Goal: Task Accomplishment & Management: Complete application form

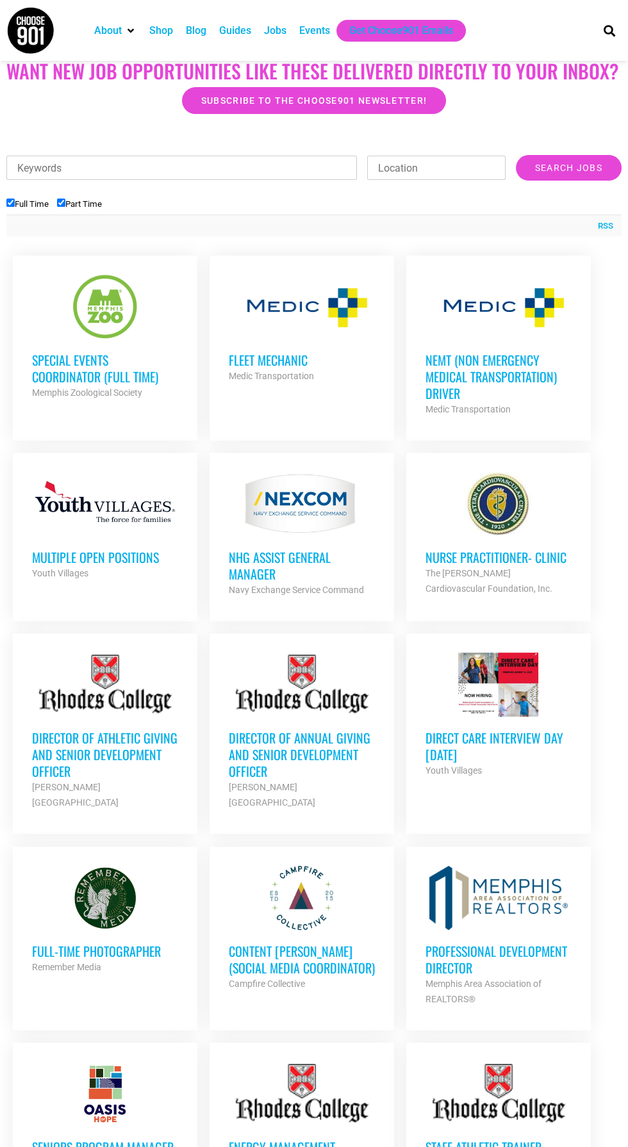
scroll to position [347, 0]
click at [76, 911] on div at bounding box center [105, 897] width 146 height 64
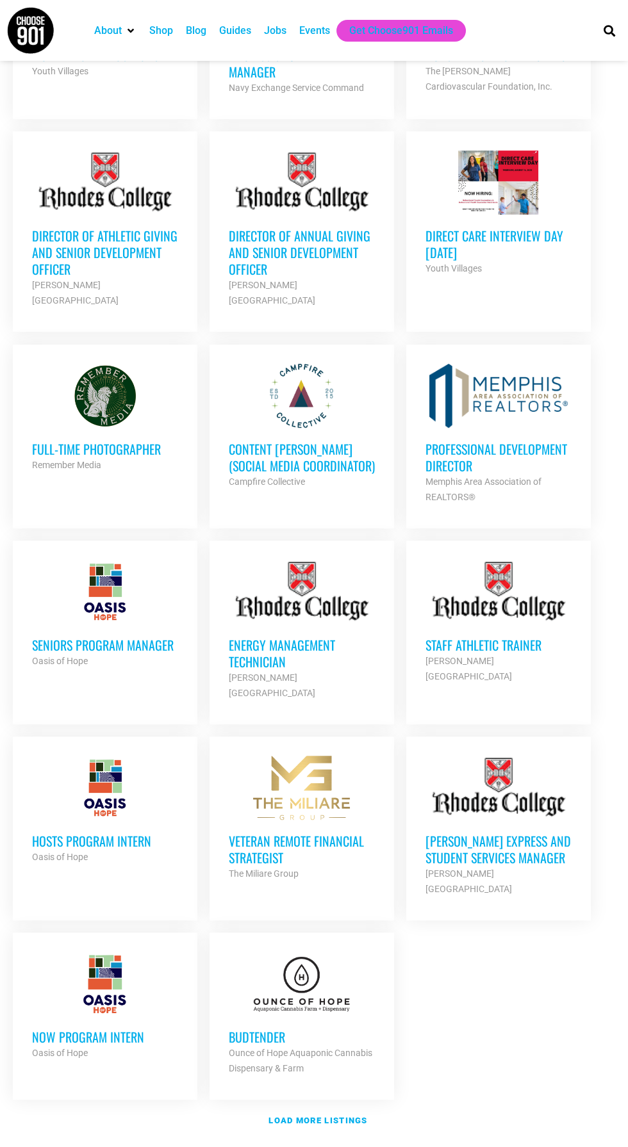
scroll to position [849, 0]
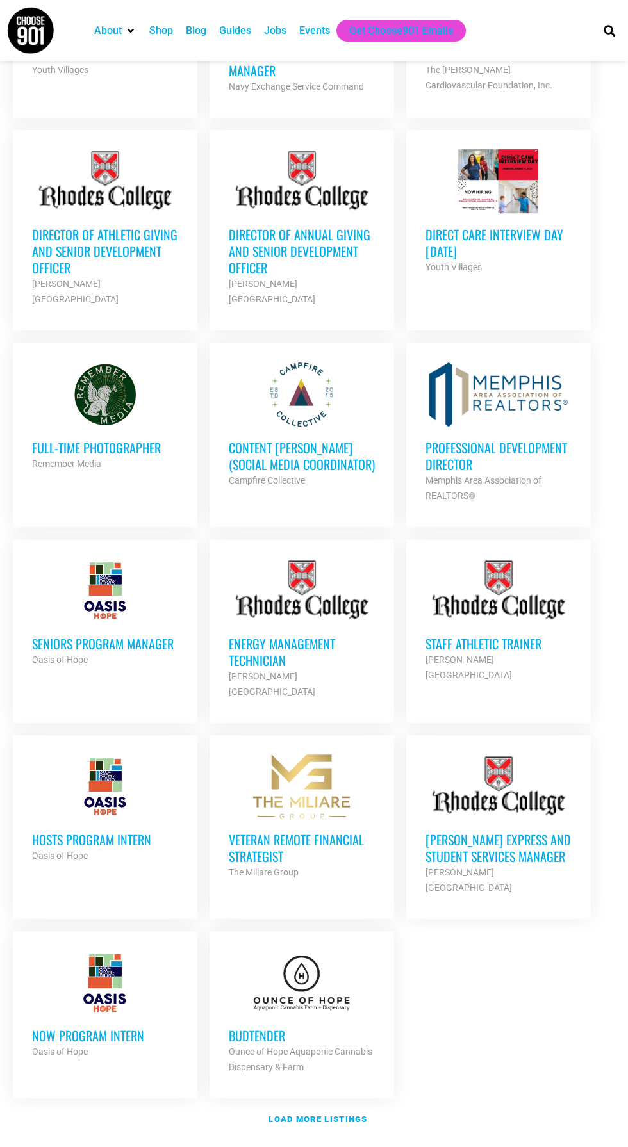
click at [266, 963] on div at bounding box center [302, 983] width 146 height 64
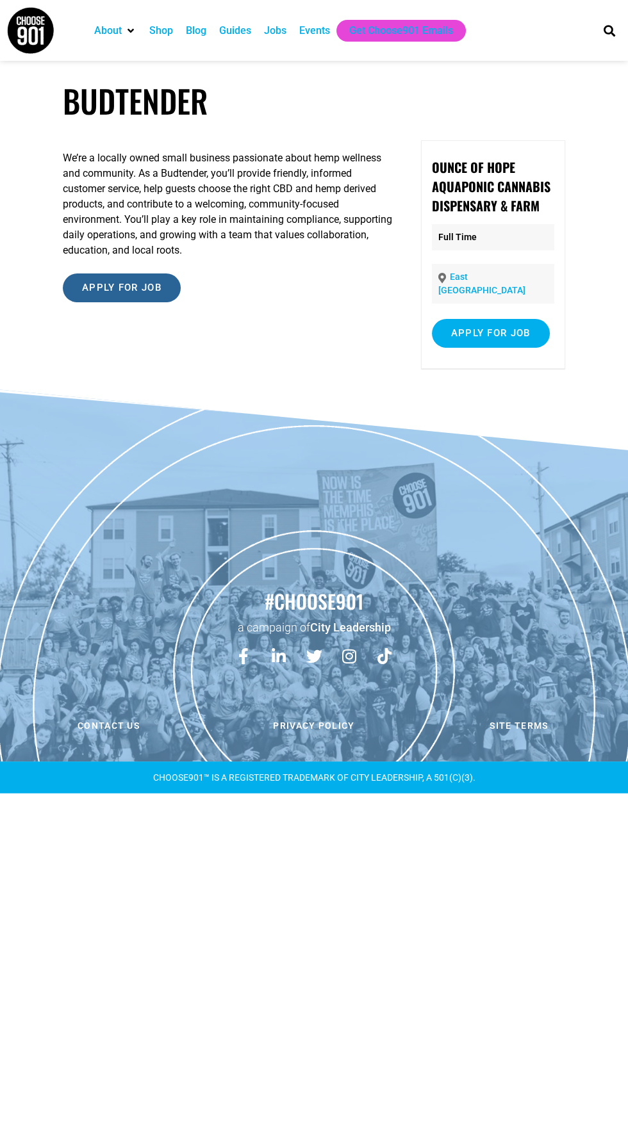
click at [122, 299] on input "Apply for job" at bounding box center [122, 288] width 118 height 29
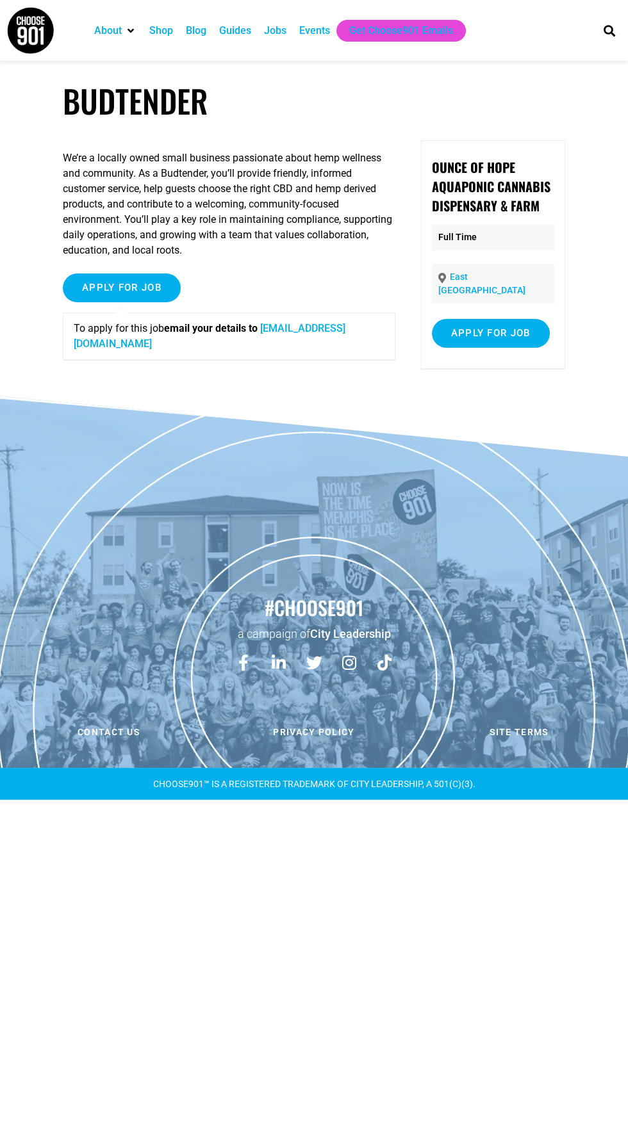
click at [322, 331] on link "info@ounceofhope.com" at bounding box center [210, 336] width 272 height 28
